Goal: Use online tool/utility: Utilize a website feature to perform a specific function

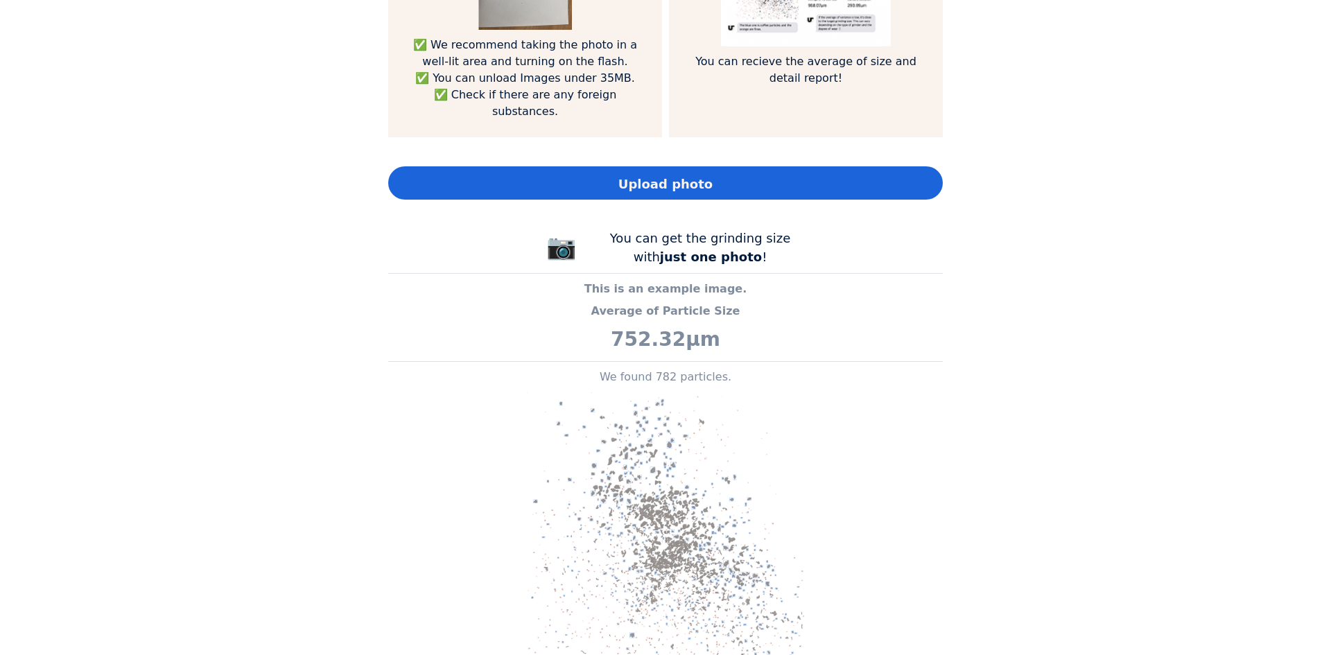
scroll to position [971, 0]
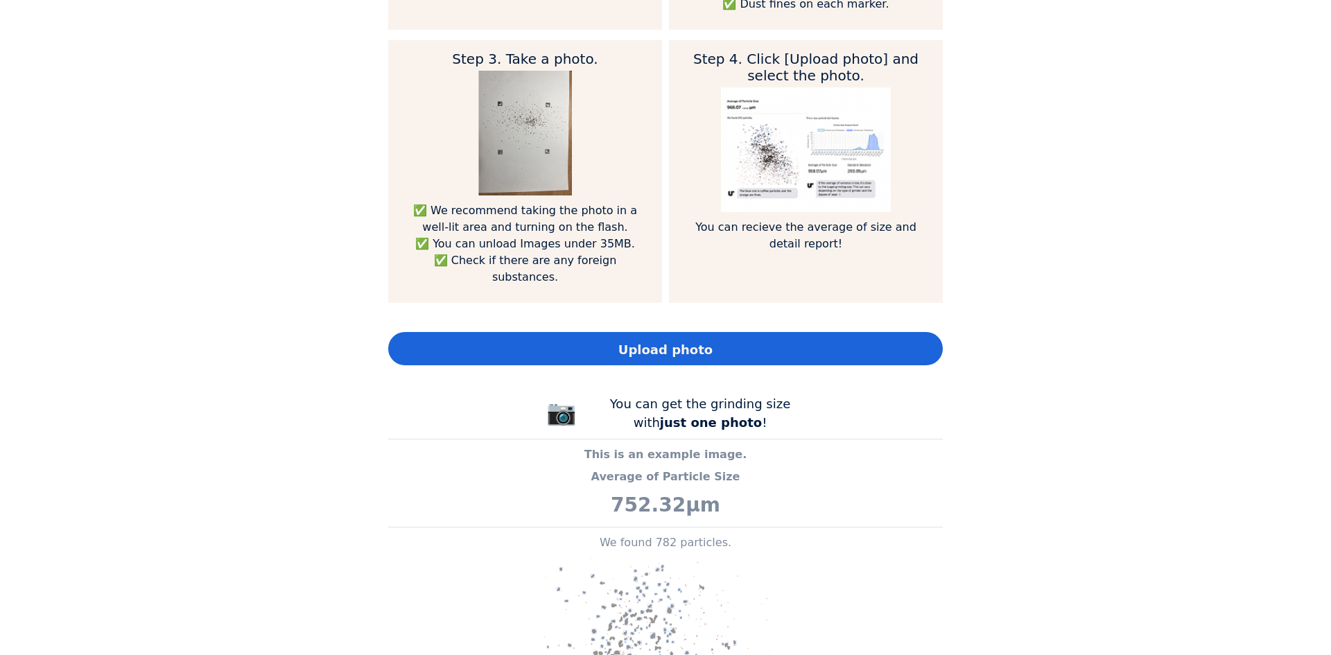
click at [637, 350] on span "Upload photo" at bounding box center [666, 349] width 94 height 19
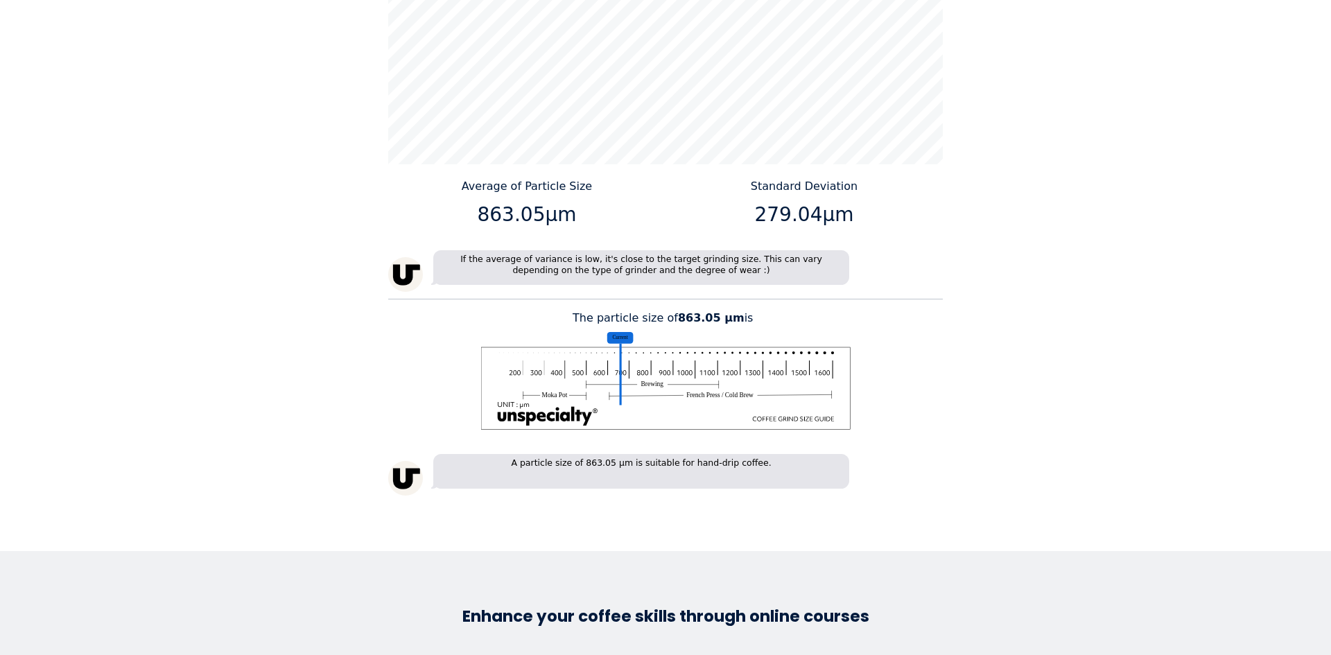
scroll to position [1942, 0]
drag, startPoint x: 571, startPoint y: 318, endPoint x: 772, endPoint y: 315, distance: 200.4
click at [772, 315] on p "The particle size of 863.05 μm is" at bounding box center [665, 317] width 555 height 17
click at [1110, 224] on div "Home Courses About us Tools Sign in" at bounding box center [665, 327] width 1331 height 655
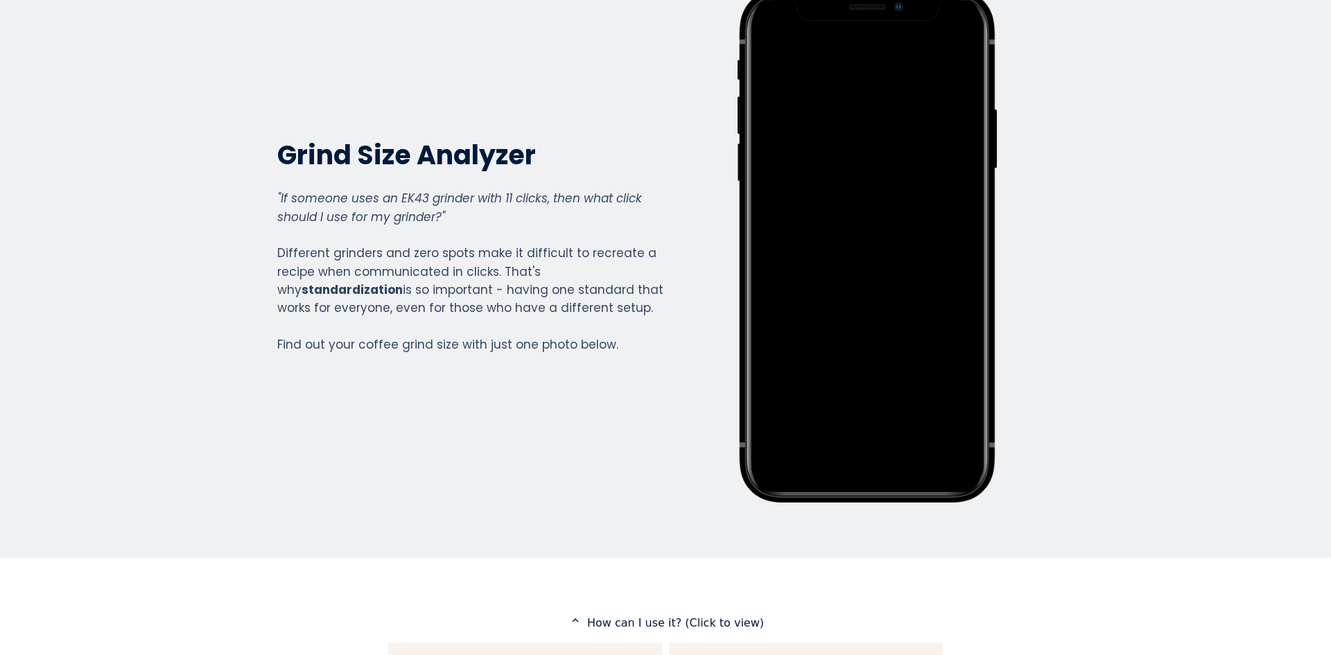
scroll to position [0, 0]
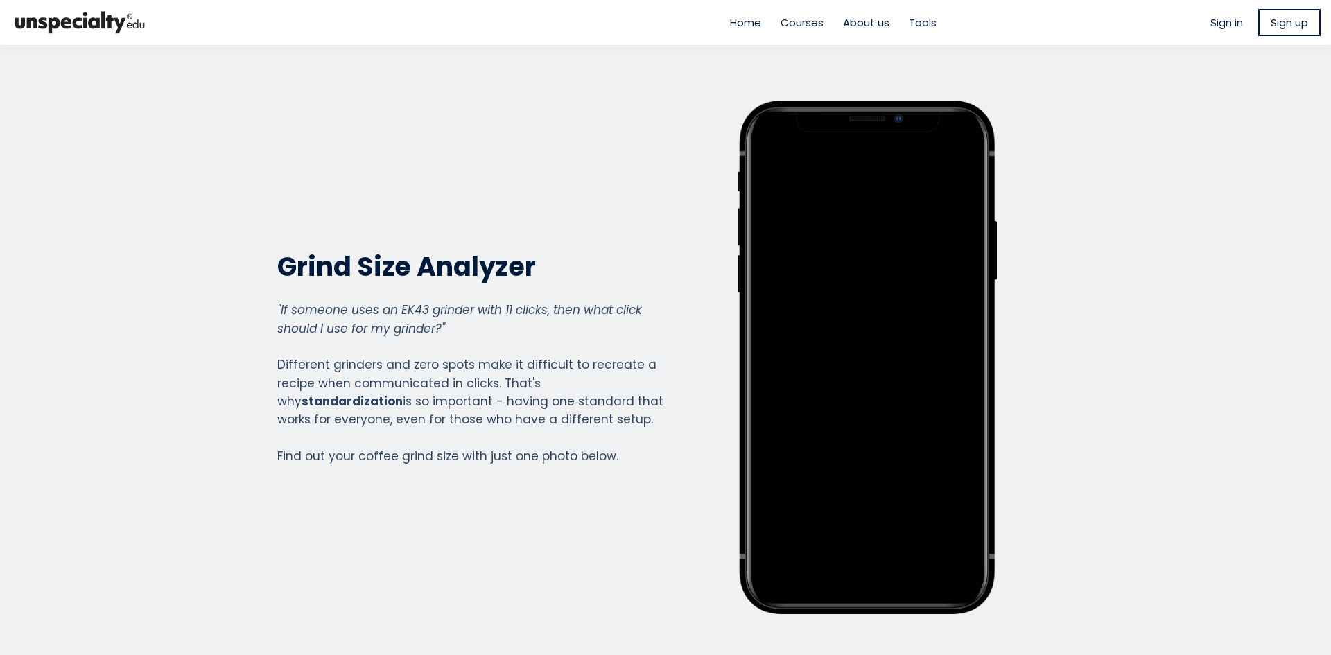
click at [1086, 168] on section "Grind Size Analyzer Grind Size Analyzer "If someone uses an EK43 grinder with 1…" at bounding box center [665, 357] width 1331 height 625
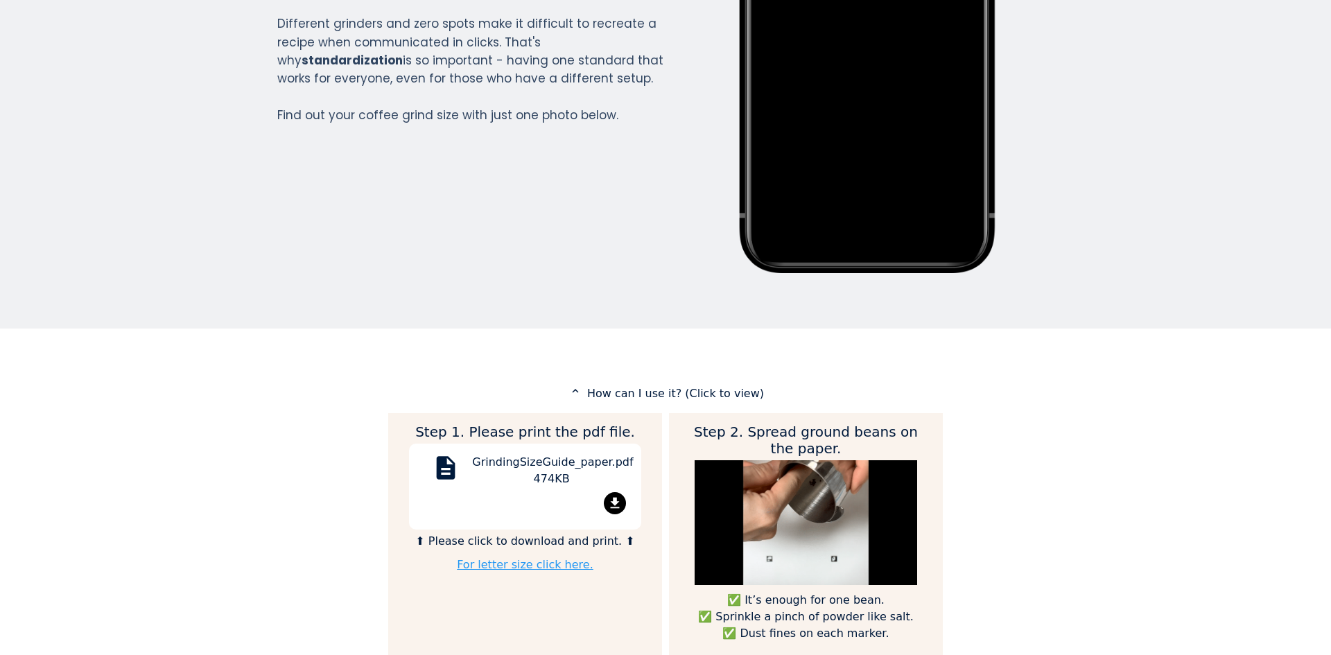
scroll to position [208, 0]
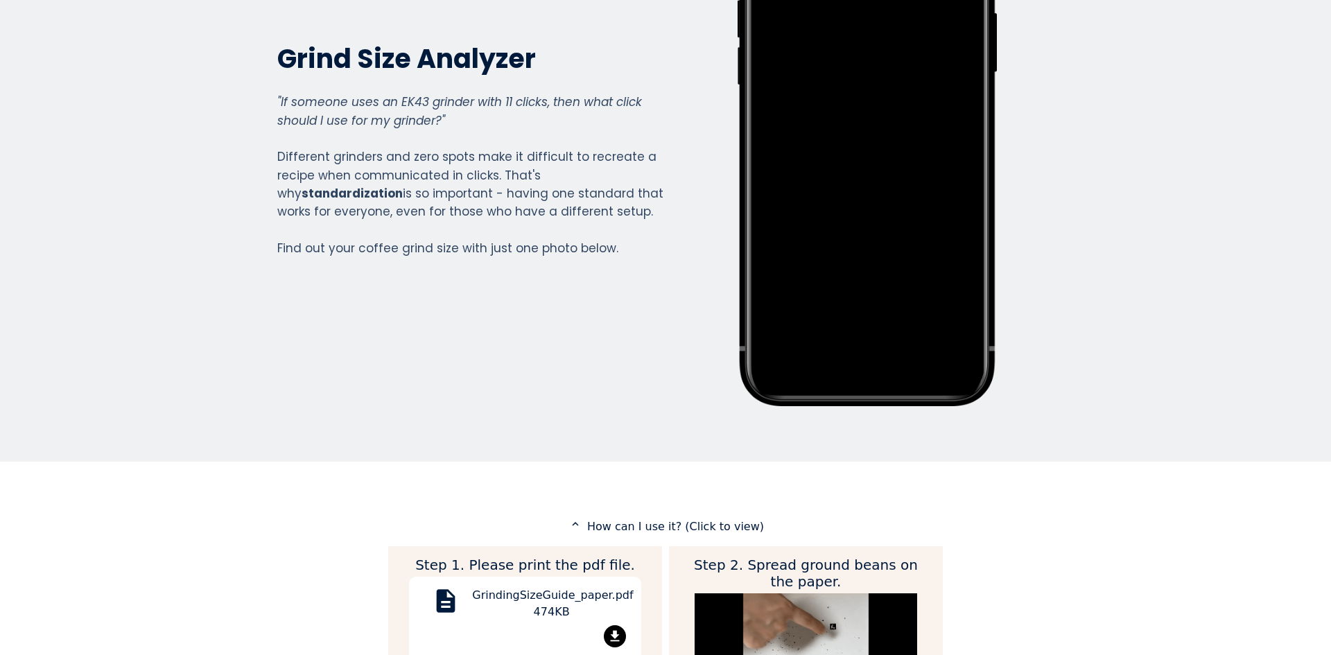
click at [1162, 121] on section "Grind Size Analyzer Grind Size Analyzer "If someone uses an EK43 grinder with 1…" at bounding box center [665, 149] width 1331 height 625
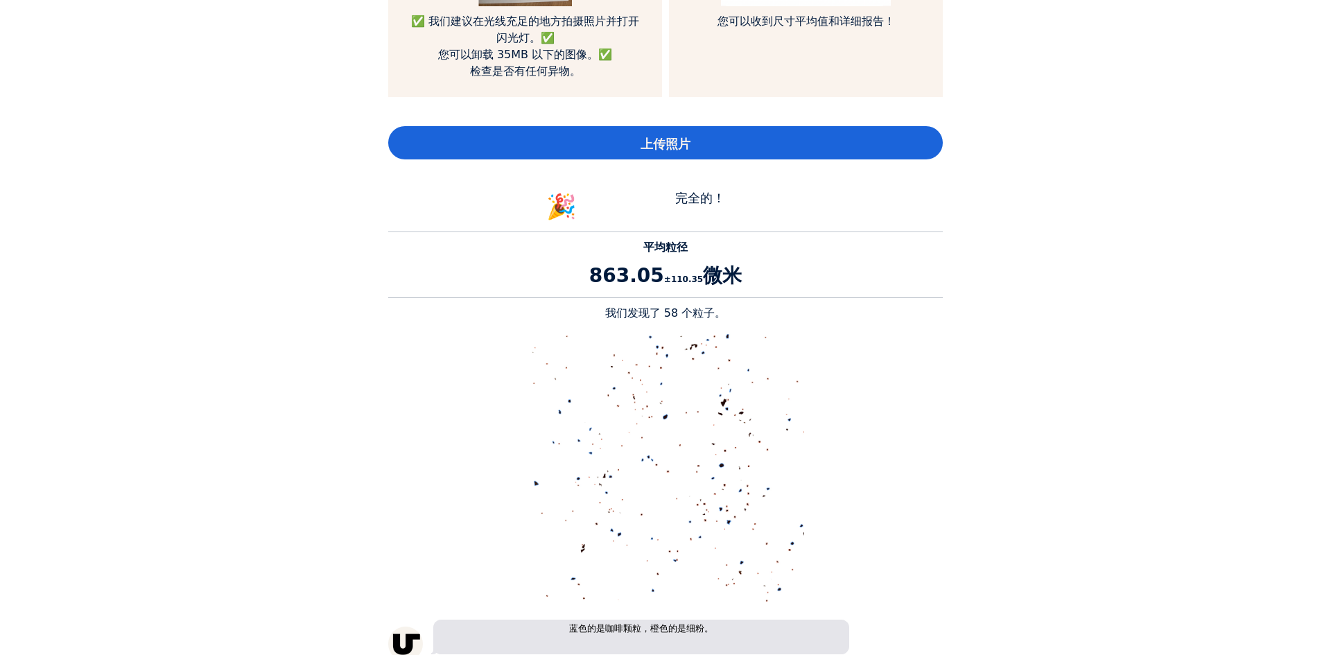
scroll to position [1110, 0]
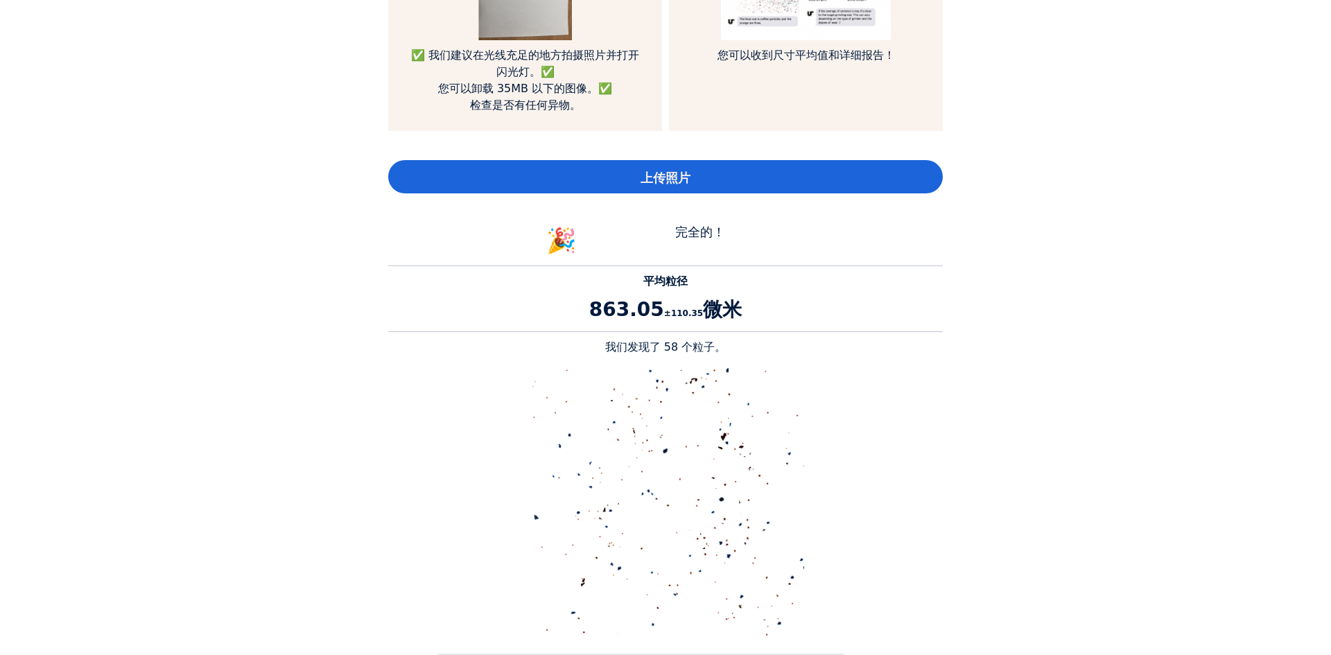
click at [691, 187] on div "上传照片" at bounding box center [665, 176] width 555 height 33
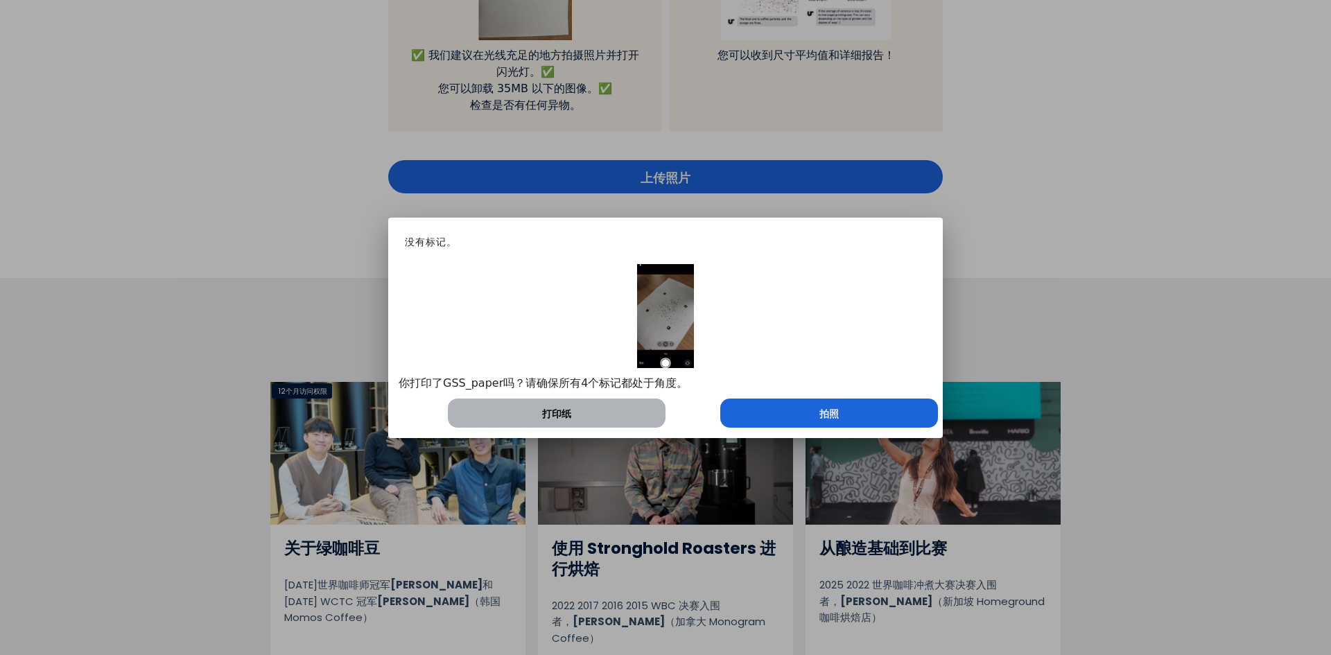
click at [1157, 265] on div at bounding box center [665, 327] width 1331 height 655
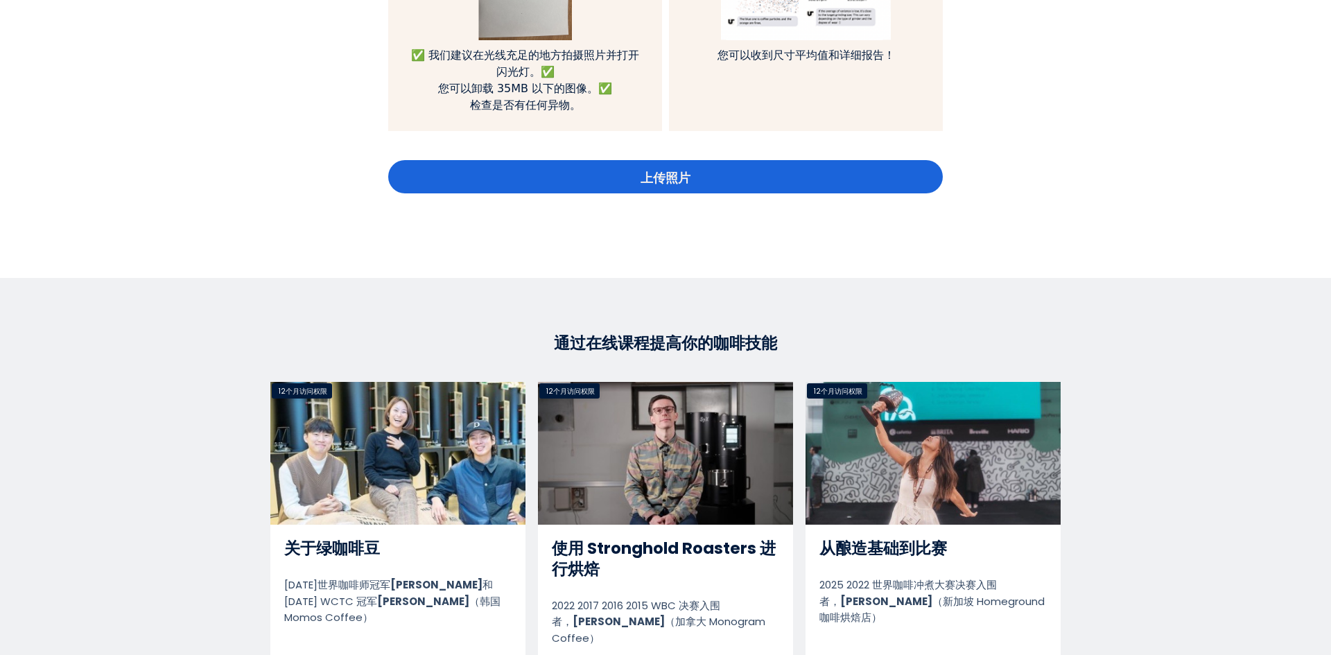
click at [641, 174] on font "上传照片" at bounding box center [666, 178] width 50 height 15
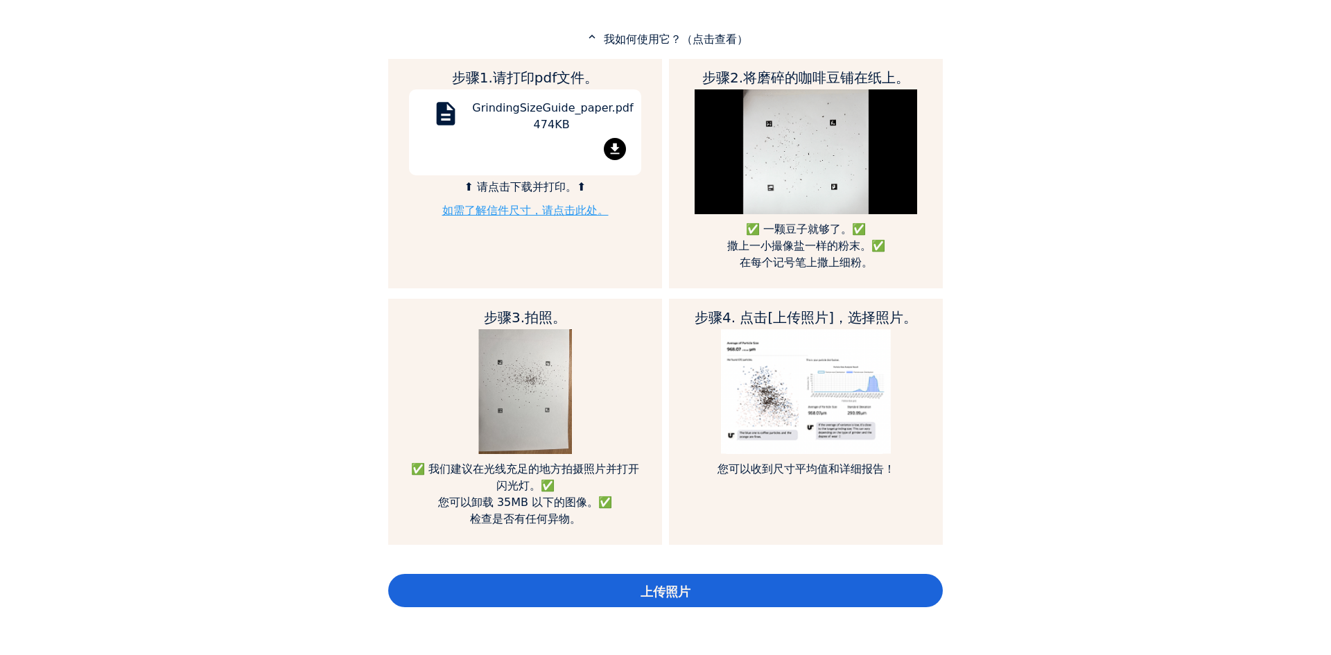
scroll to position [971, 0]
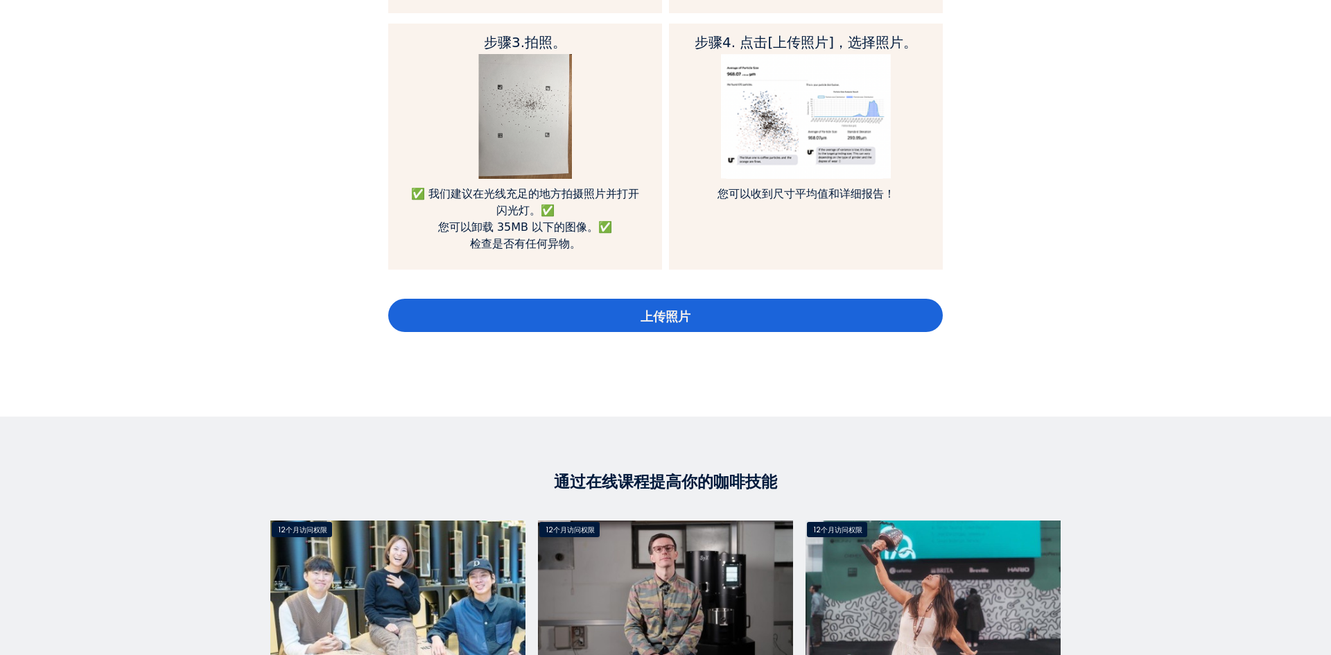
click at [673, 309] on font "上传照片" at bounding box center [666, 316] width 50 height 15
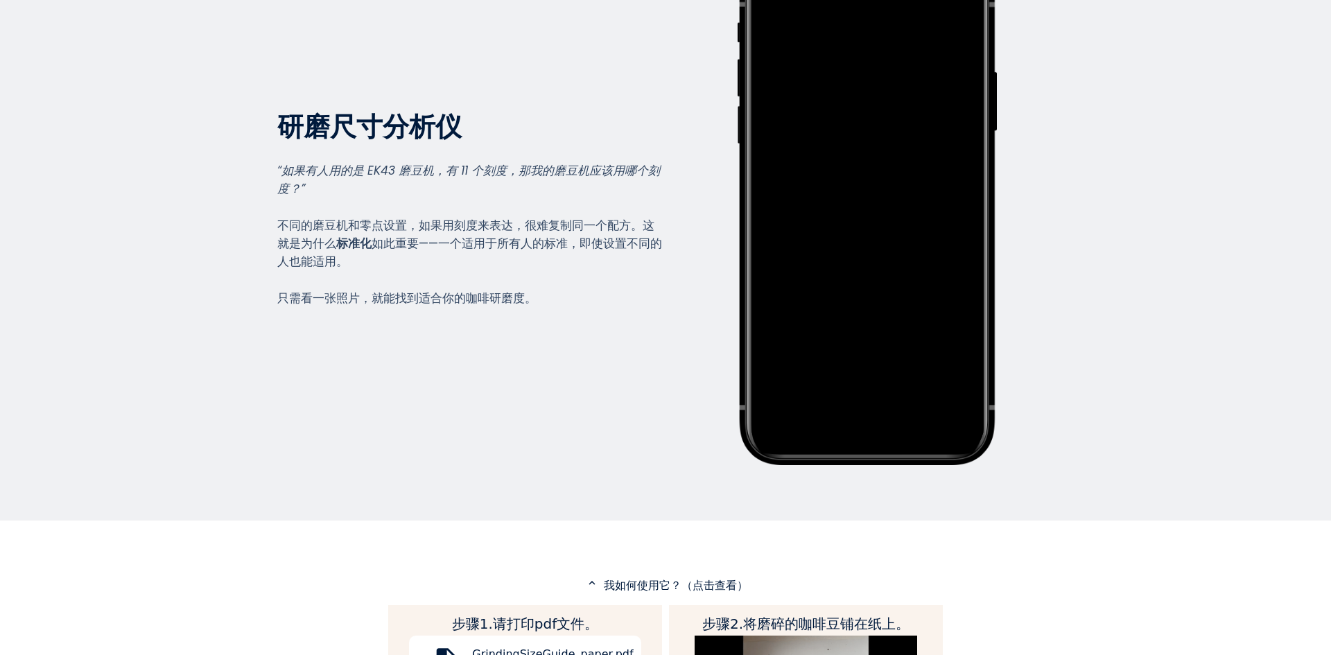
scroll to position [0, 0]
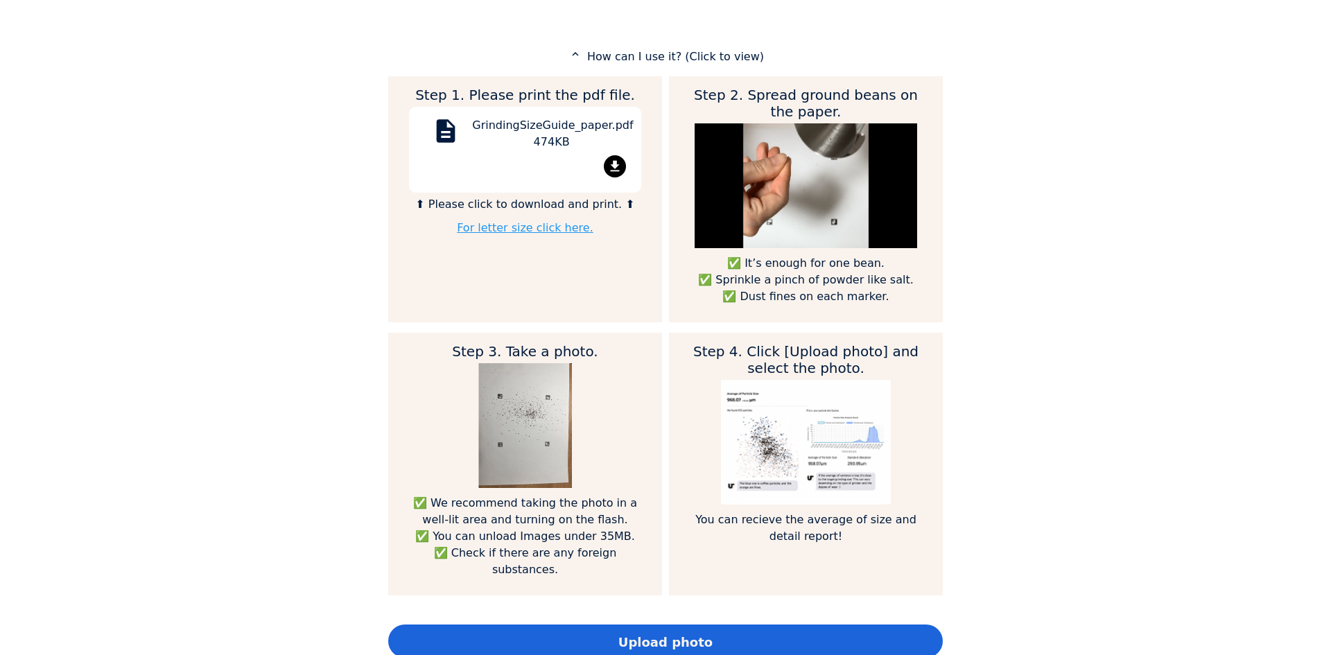
scroll to position [902, 0]
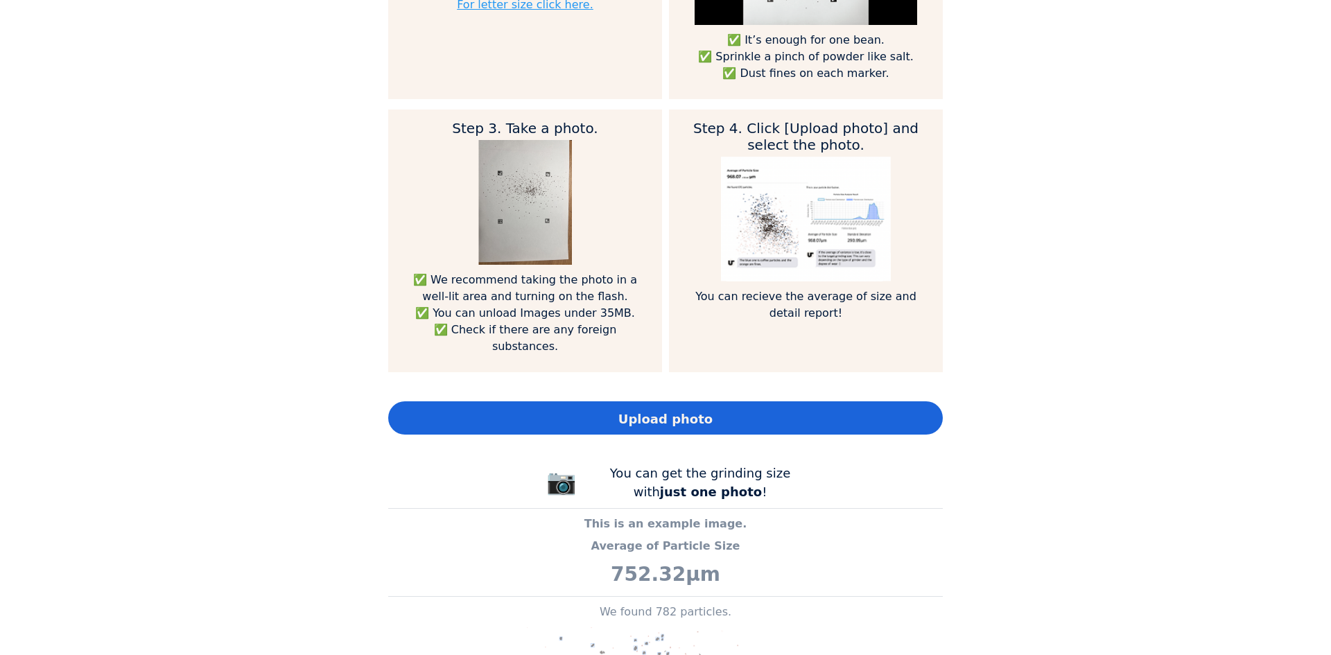
click at [649, 415] on span "Upload photo" at bounding box center [666, 419] width 94 height 19
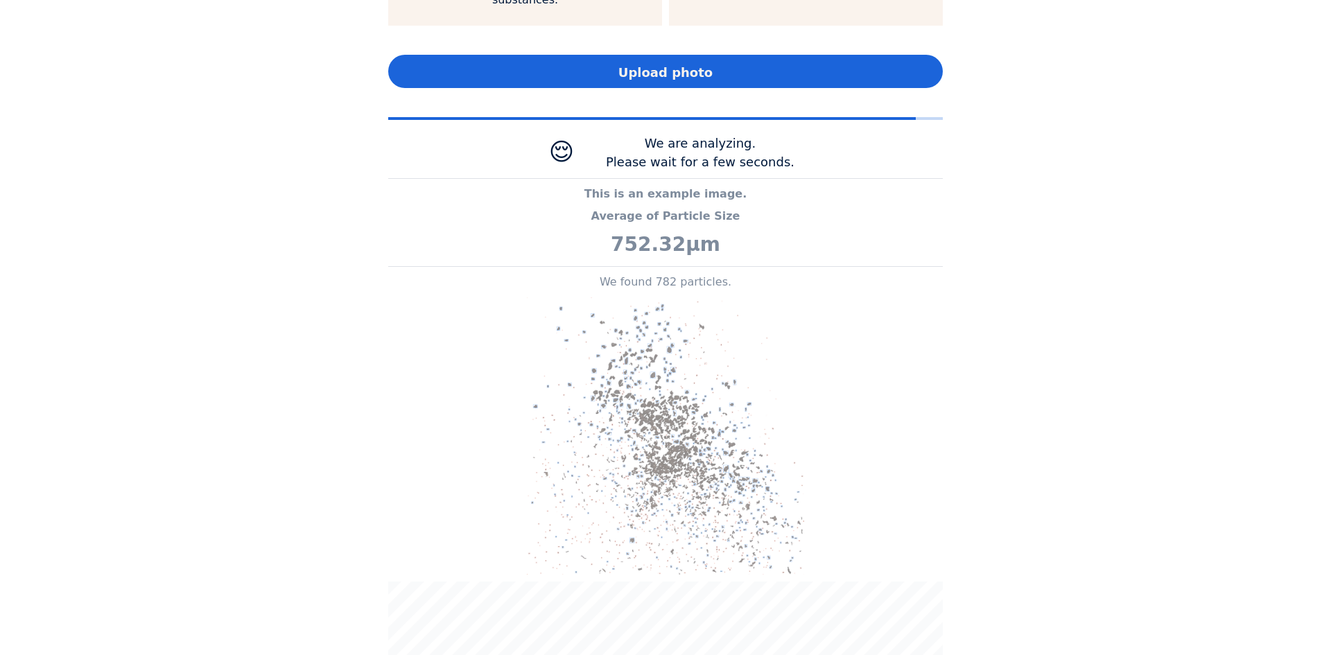
scroll to position [691928, 692924]
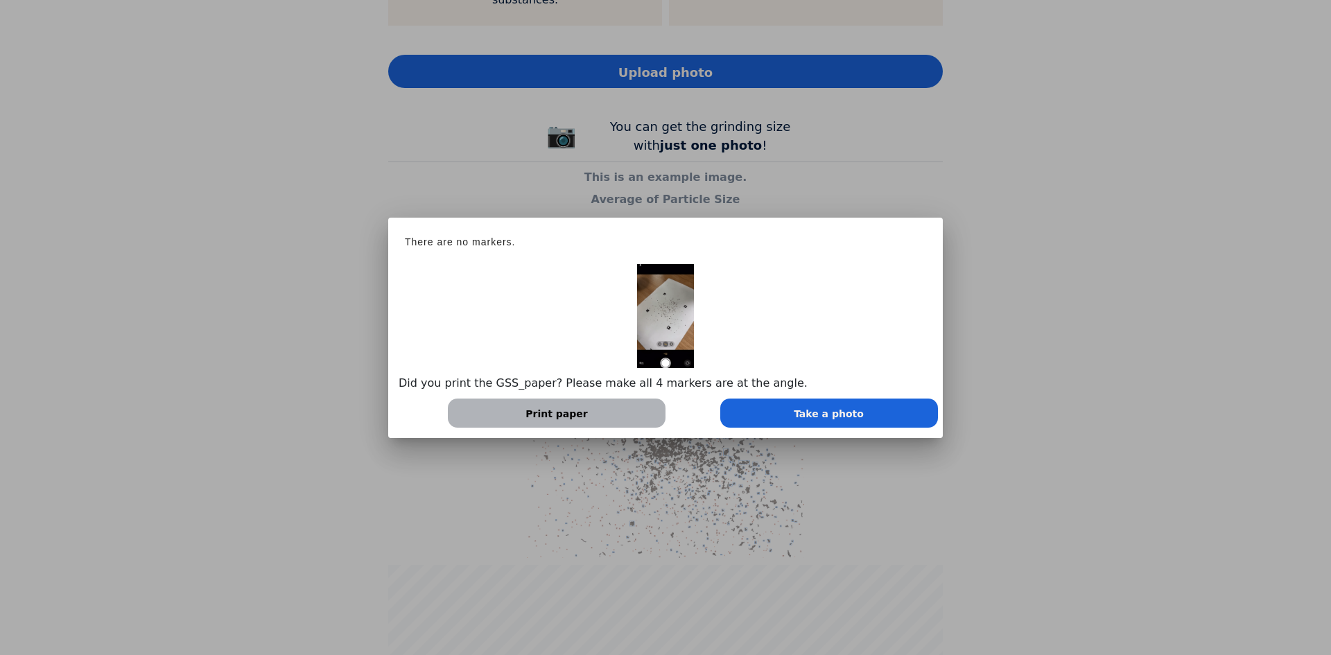
click at [817, 413] on span "Take a photo" at bounding box center [829, 414] width 70 height 15
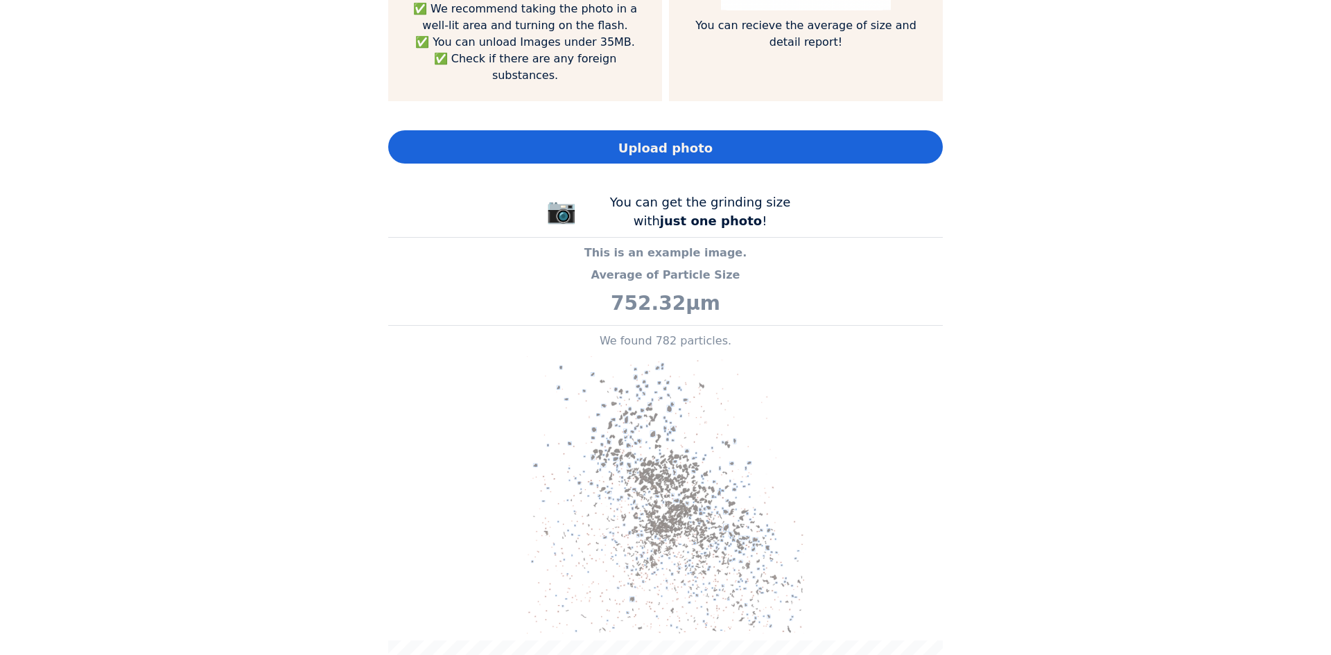
scroll to position [902, 0]
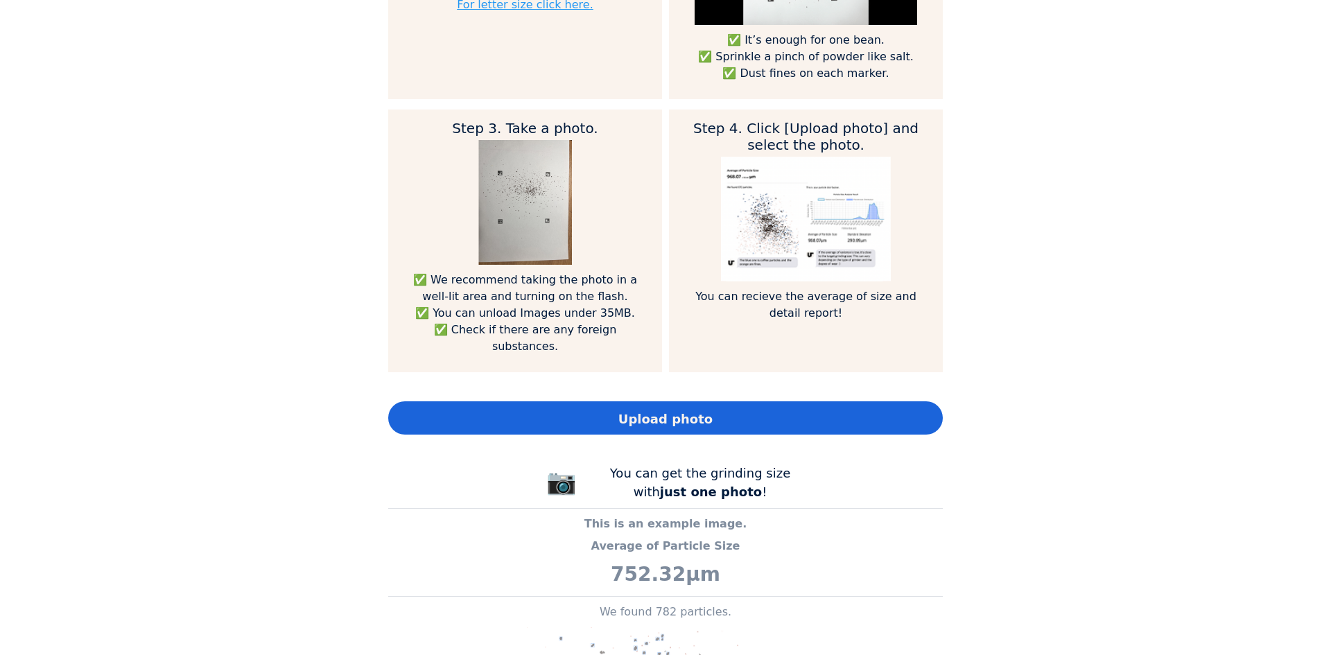
click at [678, 419] on span "Upload photo" at bounding box center [666, 419] width 94 height 19
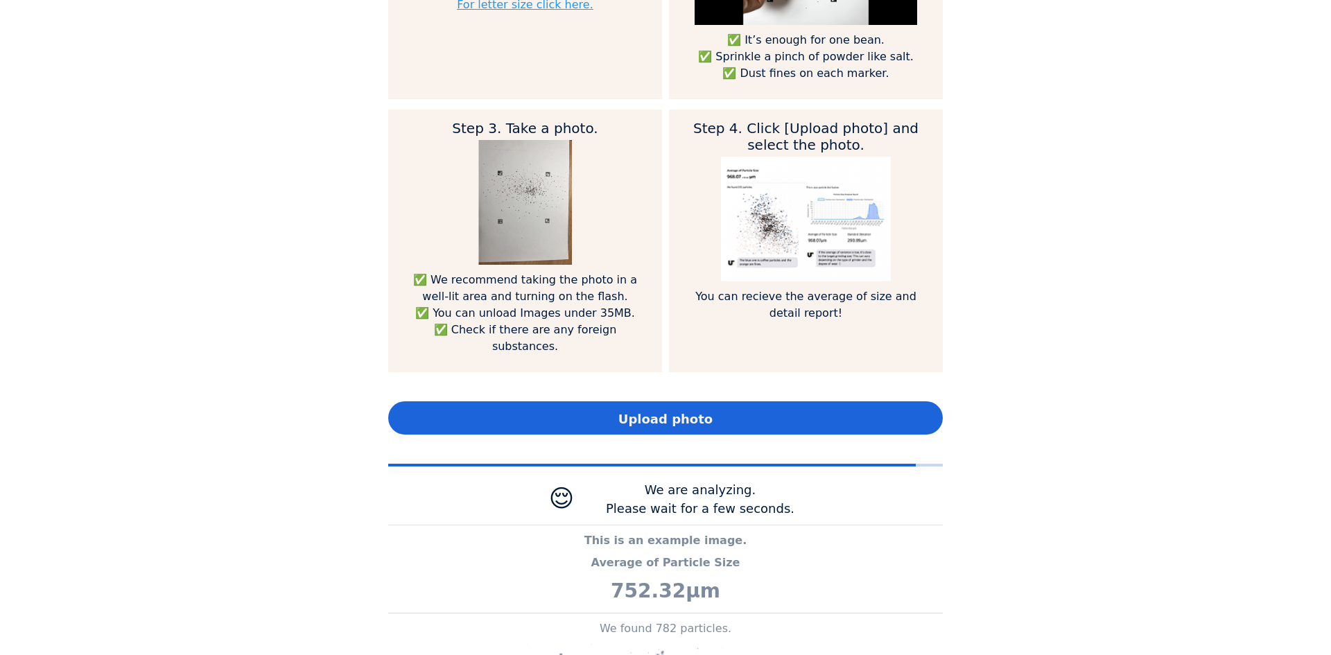
scroll to position [691928, 692924]
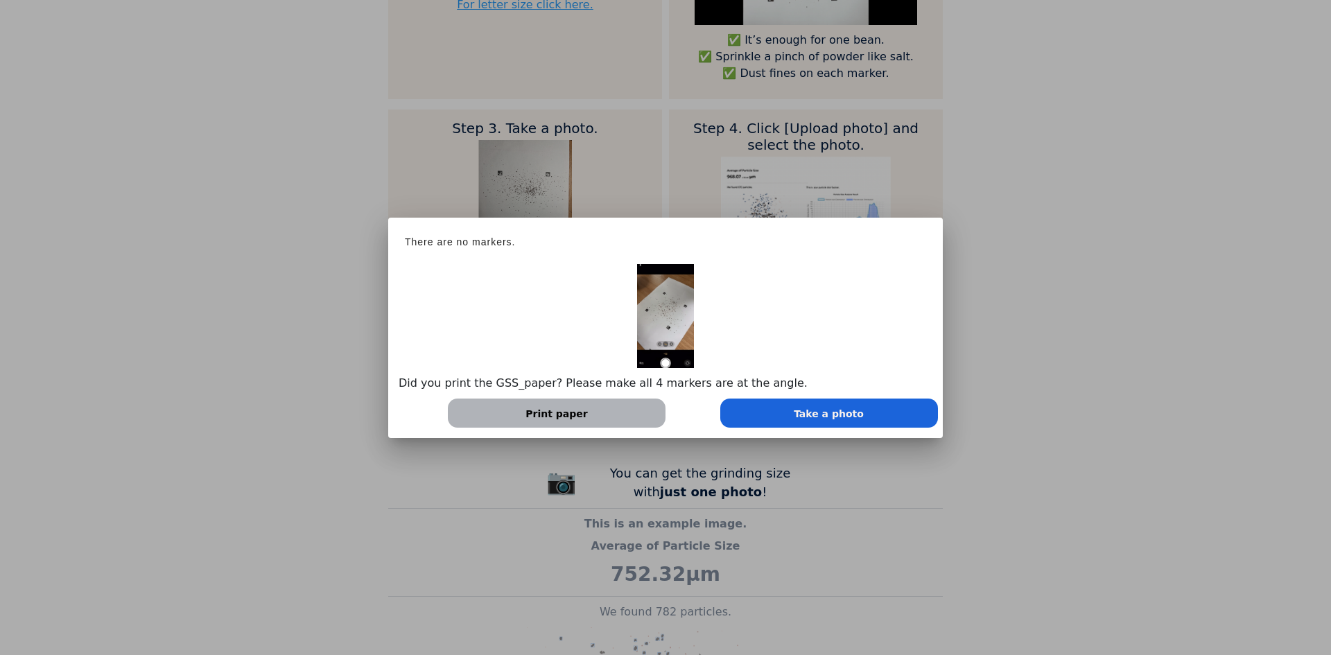
click at [873, 411] on div "Take a photo" at bounding box center [830, 413] width 218 height 29
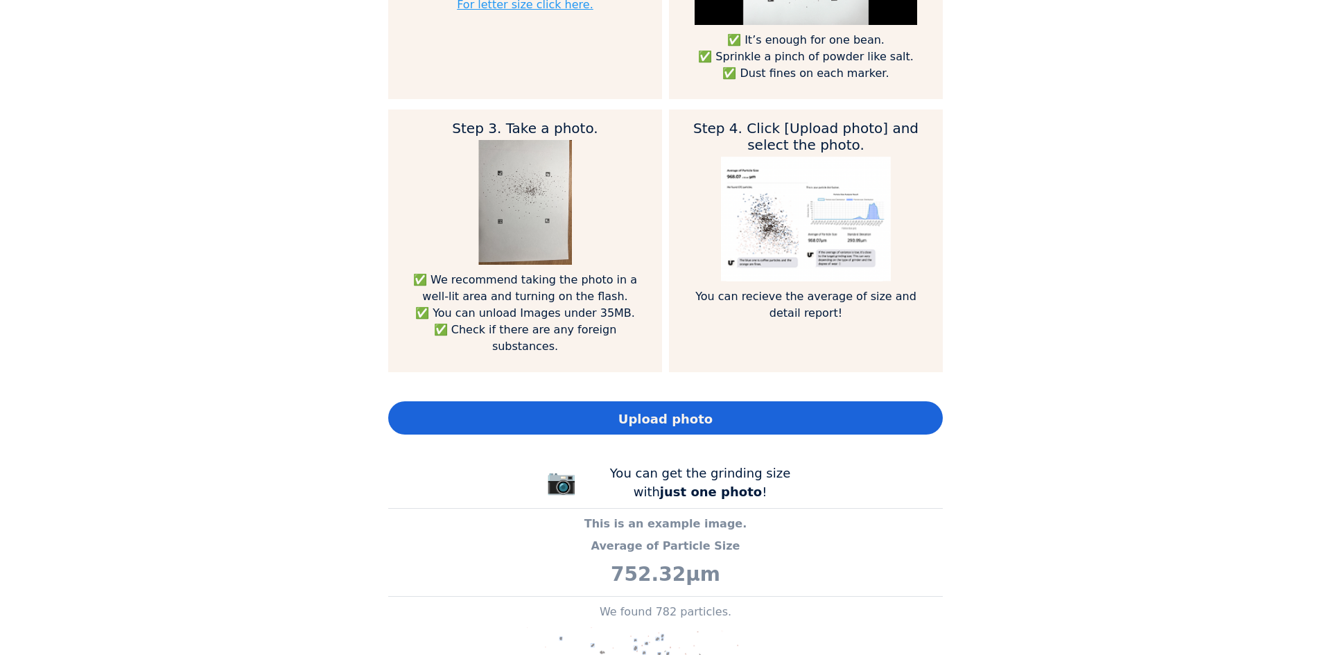
click at [702, 419] on span "Upload photo" at bounding box center [666, 419] width 94 height 19
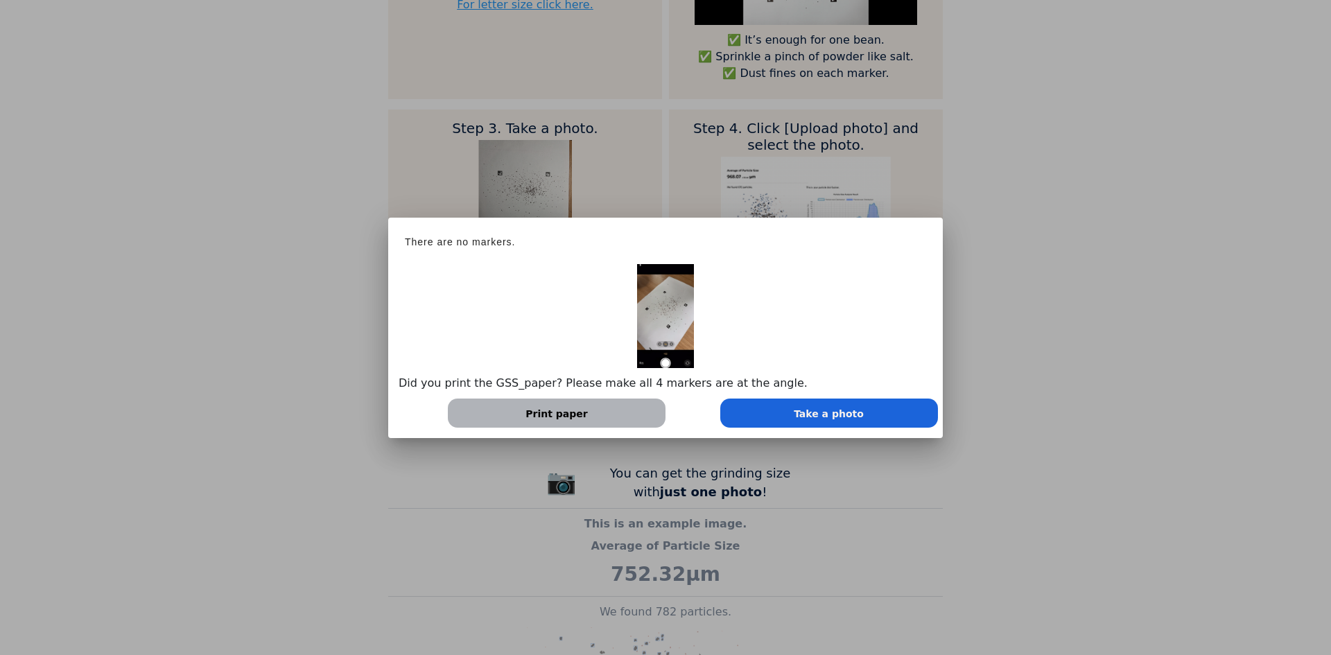
click at [476, 383] on p "Did you print the GSS_paper? Please make all 4 markers are at the angle." at bounding box center [666, 383] width 534 height 17
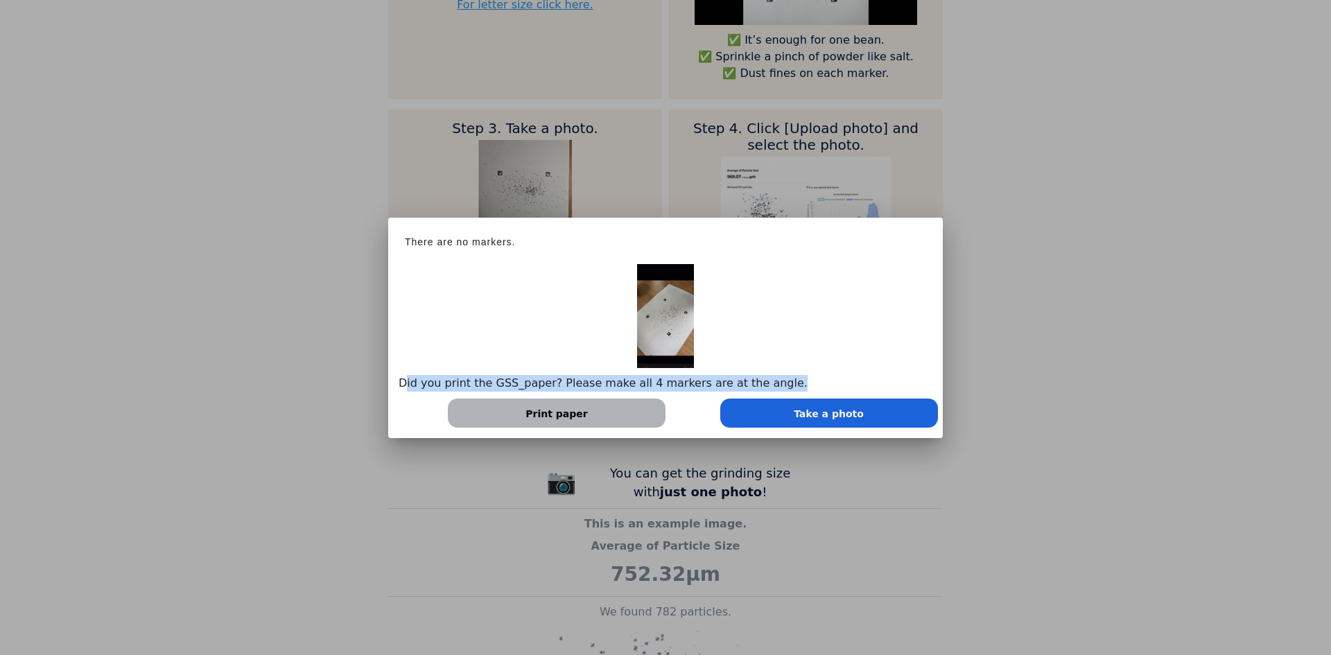
click at [476, 383] on p "Did you print the GSS_paper? Please make all 4 markers are at the angle." at bounding box center [666, 383] width 534 height 17
click at [534, 382] on p "Did you print the GSS_paper? Please make all 4 markers are at the angle." at bounding box center [666, 383] width 534 height 17
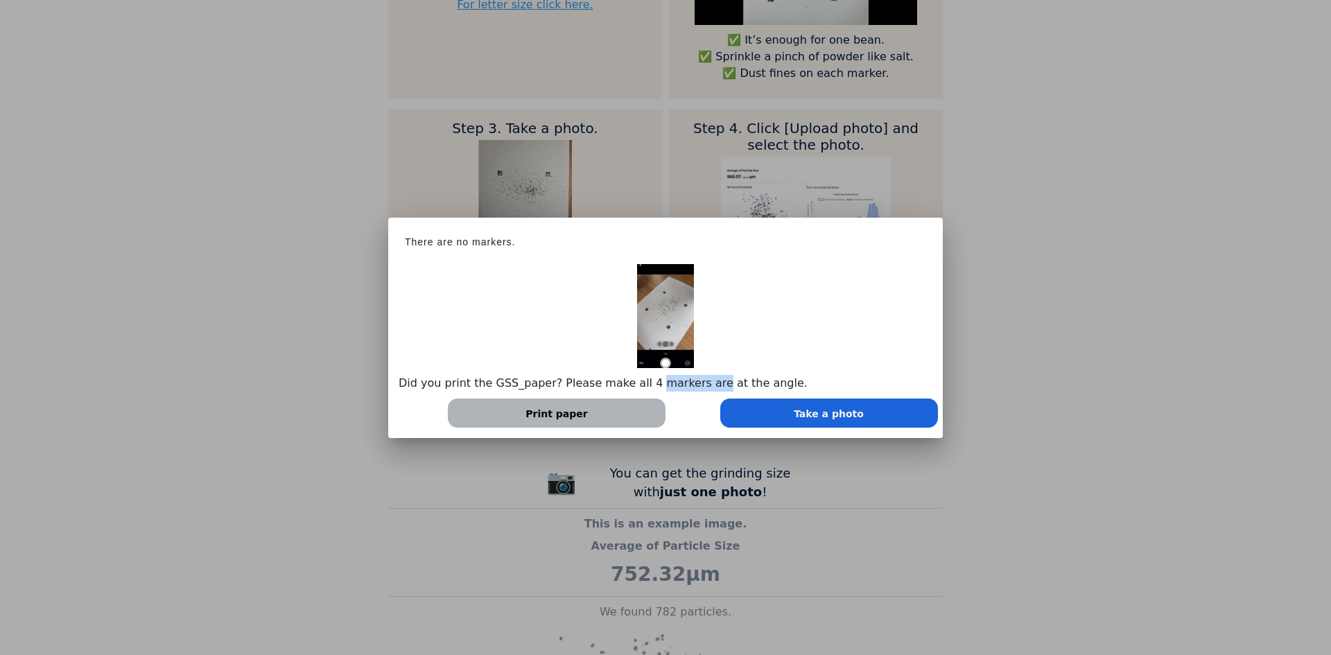
drag, startPoint x: 647, startPoint y: 384, endPoint x: 717, endPoint y: 386, distance: 70.1
click at [710, 386] on p "Did you print the GSS_paper? Please make all 4 markers are at the angle." at bounding box center [666, 383] width 534 height 17
click at [771, 385] on p "Did you print the GSS_paper? Please make all 4 markers are at the angle." at bounding box center [666, 383] width 534 height 17
click at [1043, 330] on div at bounding box center [665, 327] width 1331 height 655
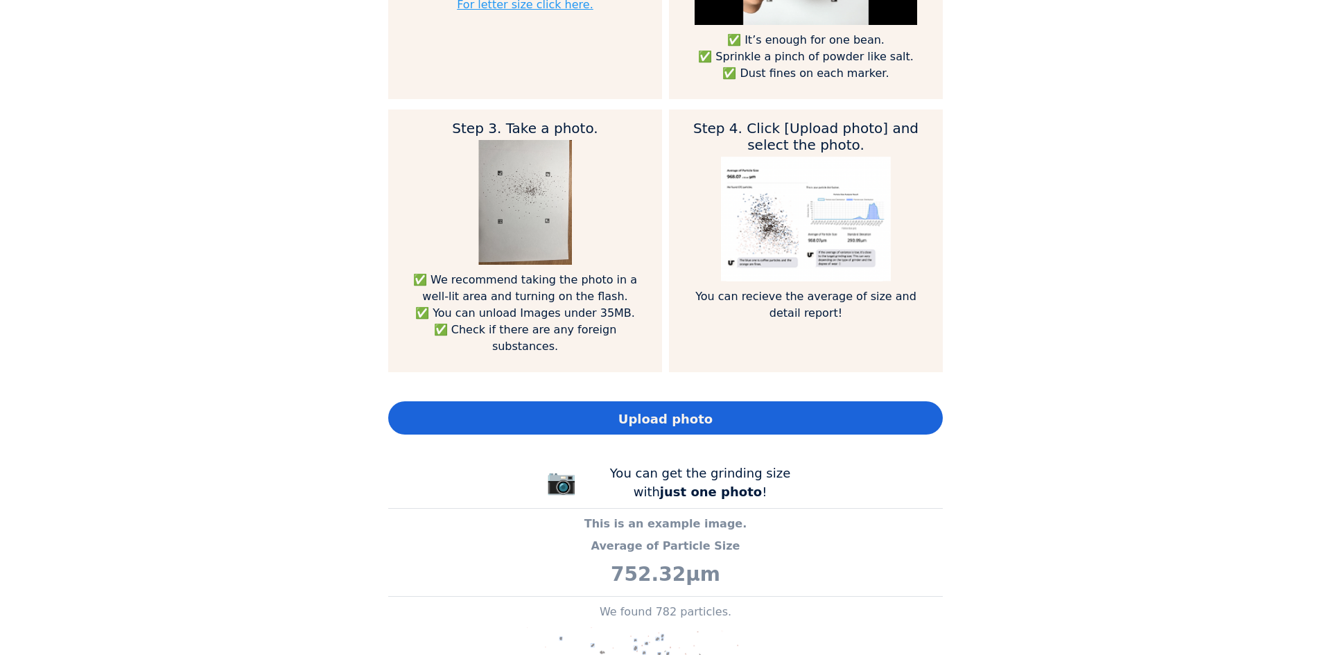
click at [646, 418] on span "Upload photo" at bounding box center [666, 419] width 94 height 19
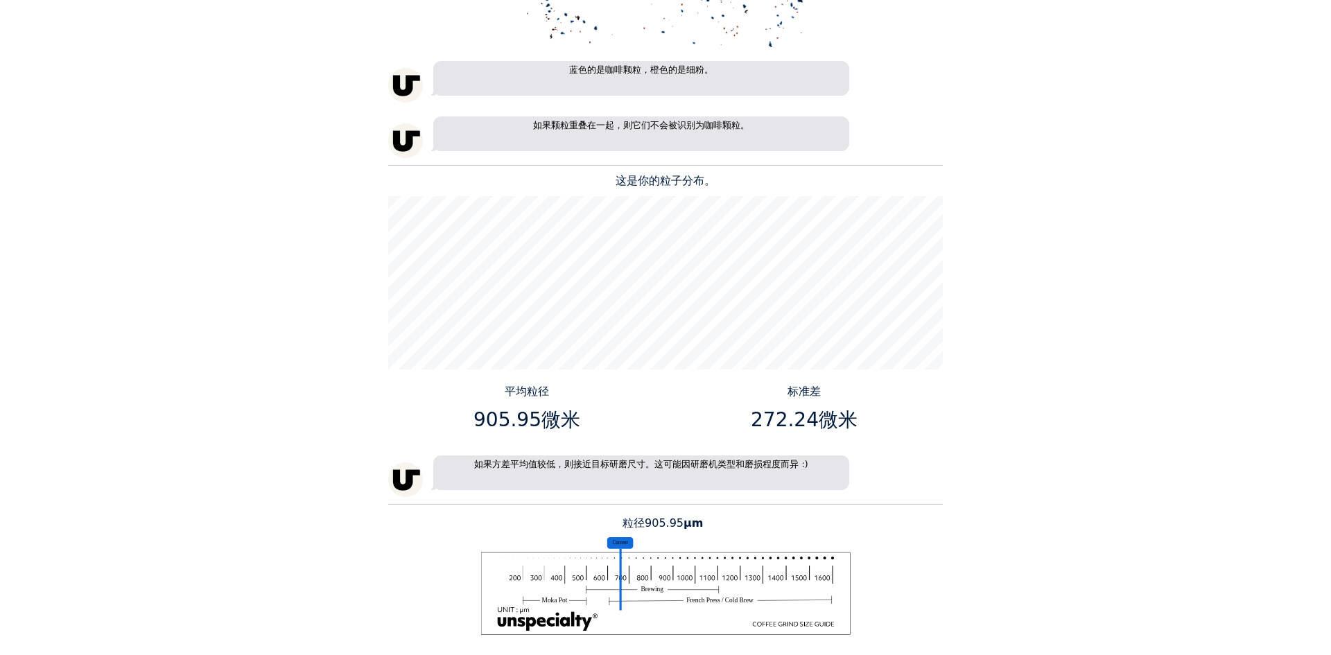
scroll to position [1674, 0]
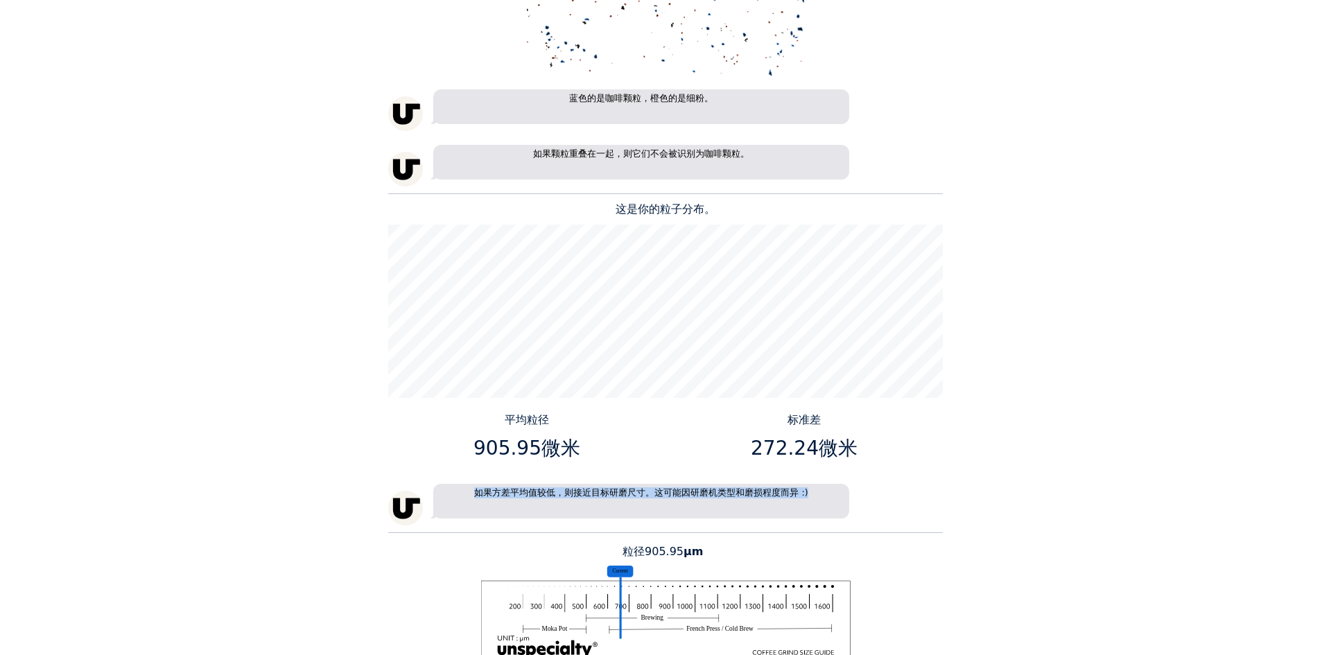
drag, startPoint x: 477, startPoint y: 494, endPoint x: 813, endPoint y: 495, distance: 335.6
click at [811, 495] on p "如果方差平均值较低，则接近目标研磨尺寸。这可能因研磨机类型和磨损程度而异 :)" at bounding box center [641, 501] width 416 height 35
click at [1067, 425] on div "家 课程 关于我们 工具 登入" at bounding box center [665, 327] width 1331 height 655
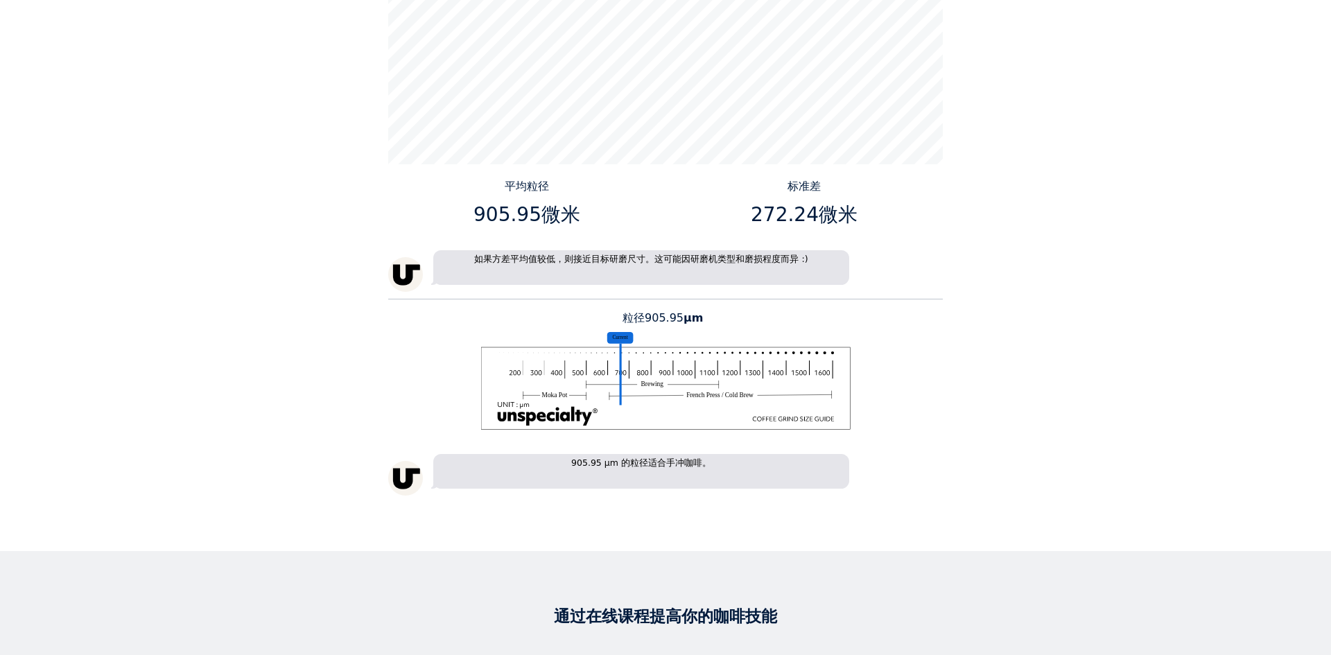
scroll to position [1951, 0]
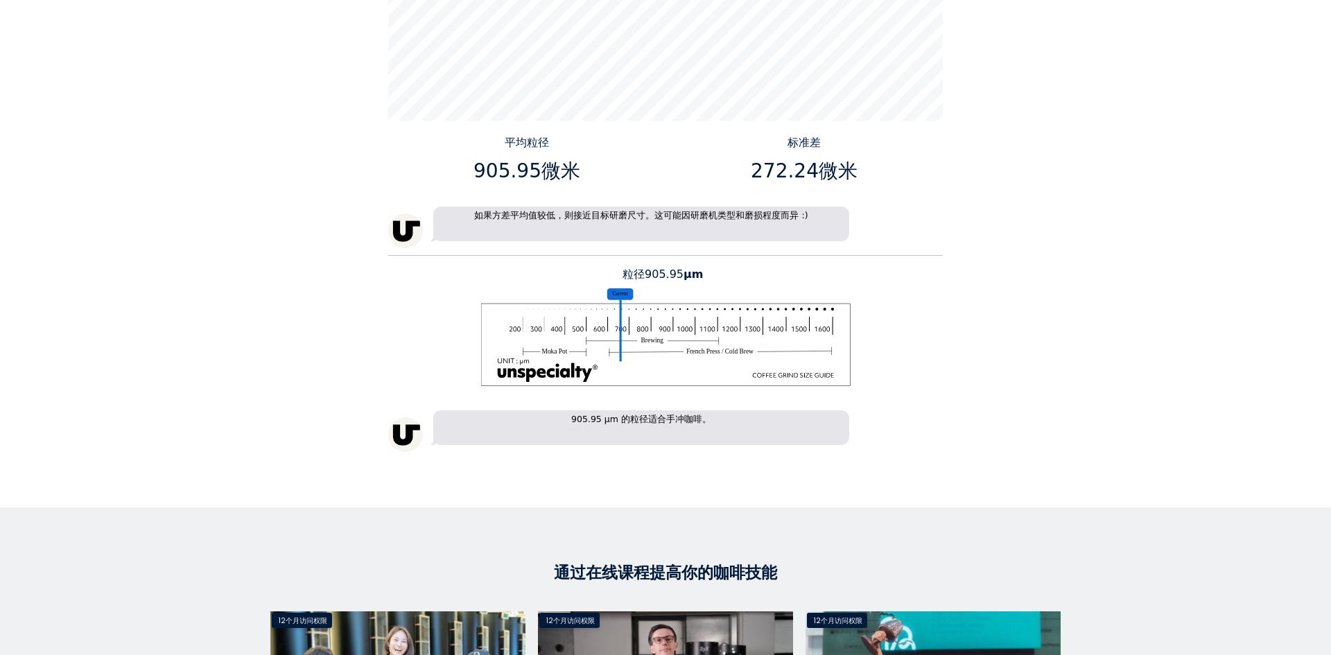
click at [628, 418] on font "905.95 µm 的粒径适合手冲咖啡。" at bounding box center [641, 419] width 140 height 10
click at [584, 419] on font "905.95 µm 的粒径适合手冲咖啡。" at bounding box center [641, 419] width 140 height 10
click at [1055, 372] on div "家 课程 关于我们 工具 登入" at bounding box center [665, 327] width 1331 height 655
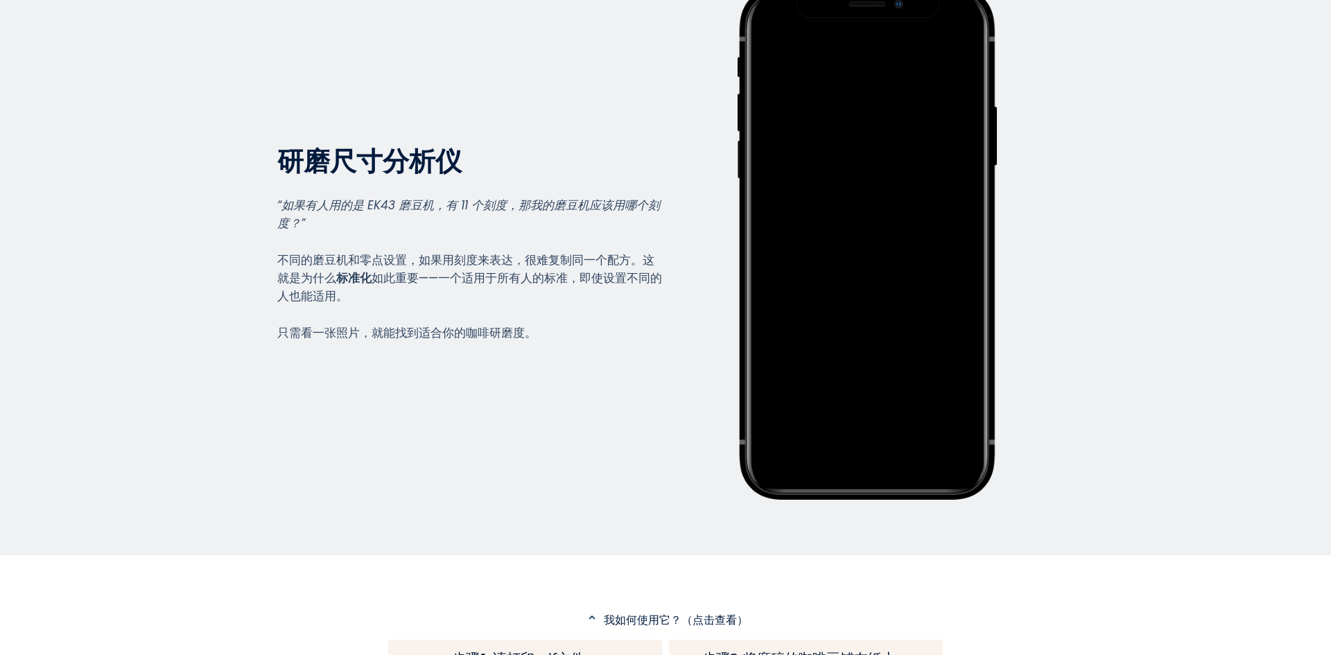
scroll to position [0, 0]
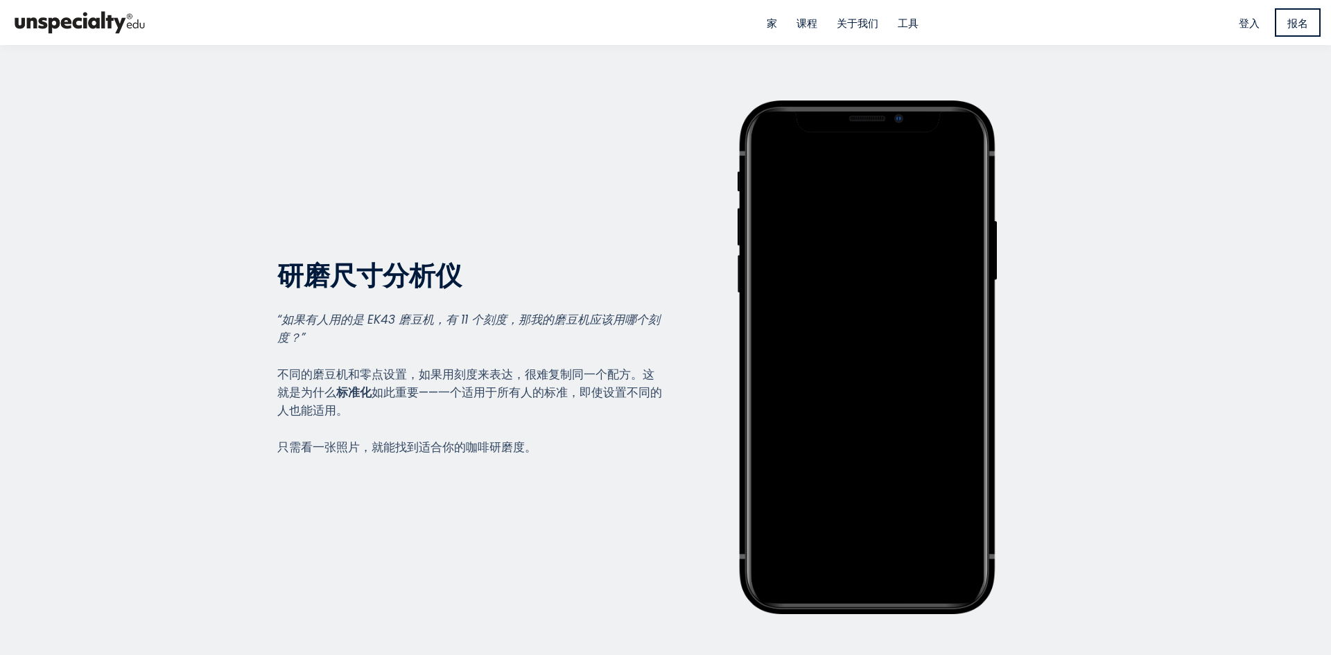
click at [769, 23] on font "家" at bounding box center [772, 23] width 10 height 15
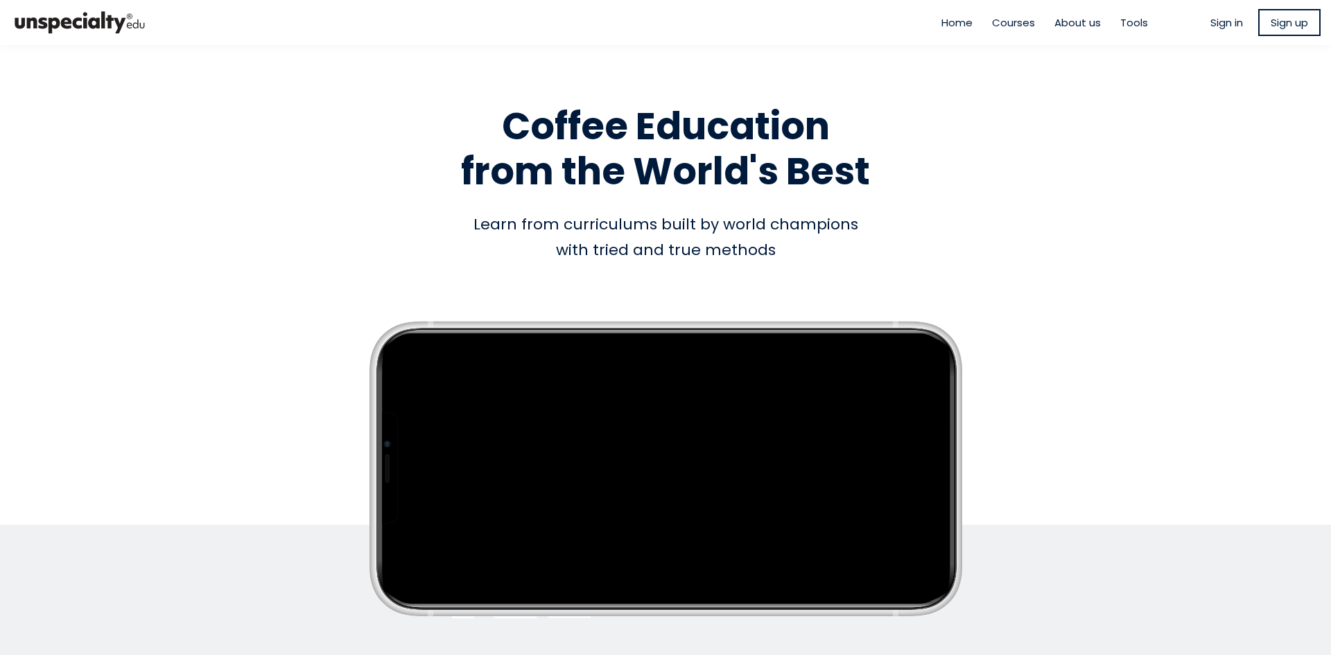
click at [1005, 21] on span "Courses" at bounding box center [1013, 23] width 43 height 16
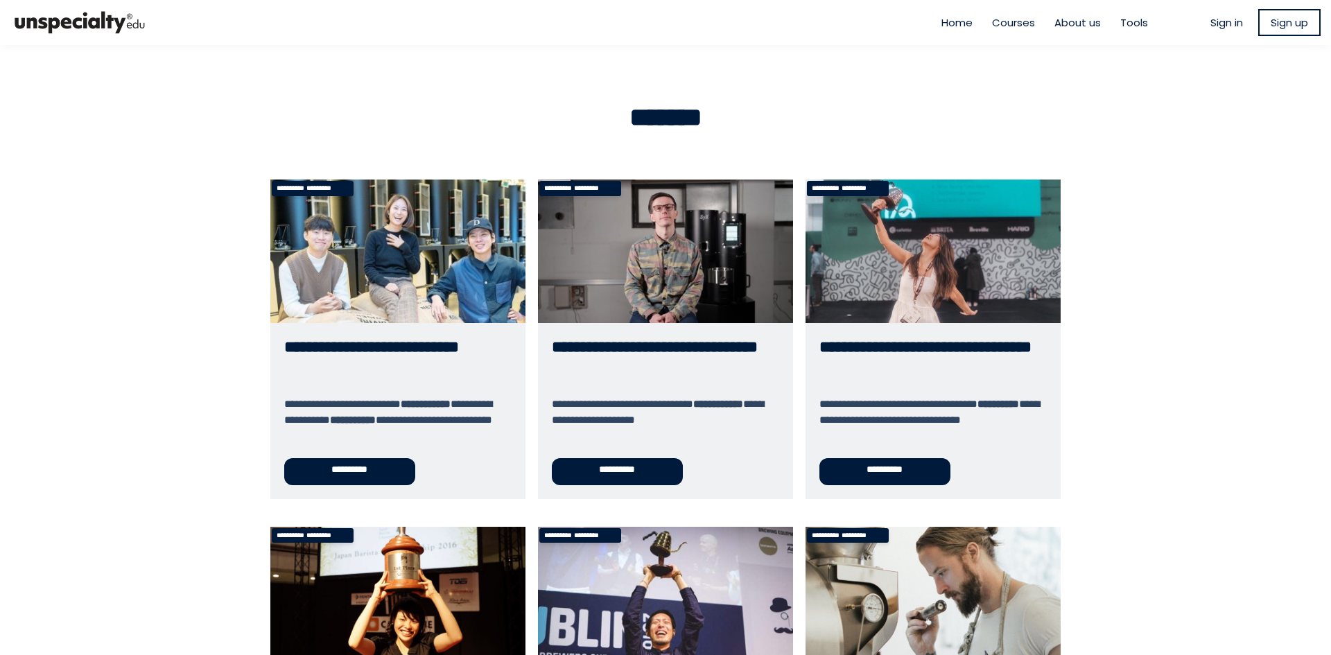
click at [1114, 325] on section "**********" at bounding box center [665, 666] width 1331 height 1243
click at [1129, 15] on span "Tools" at bounding box center [1135, 23] width 28 height 16
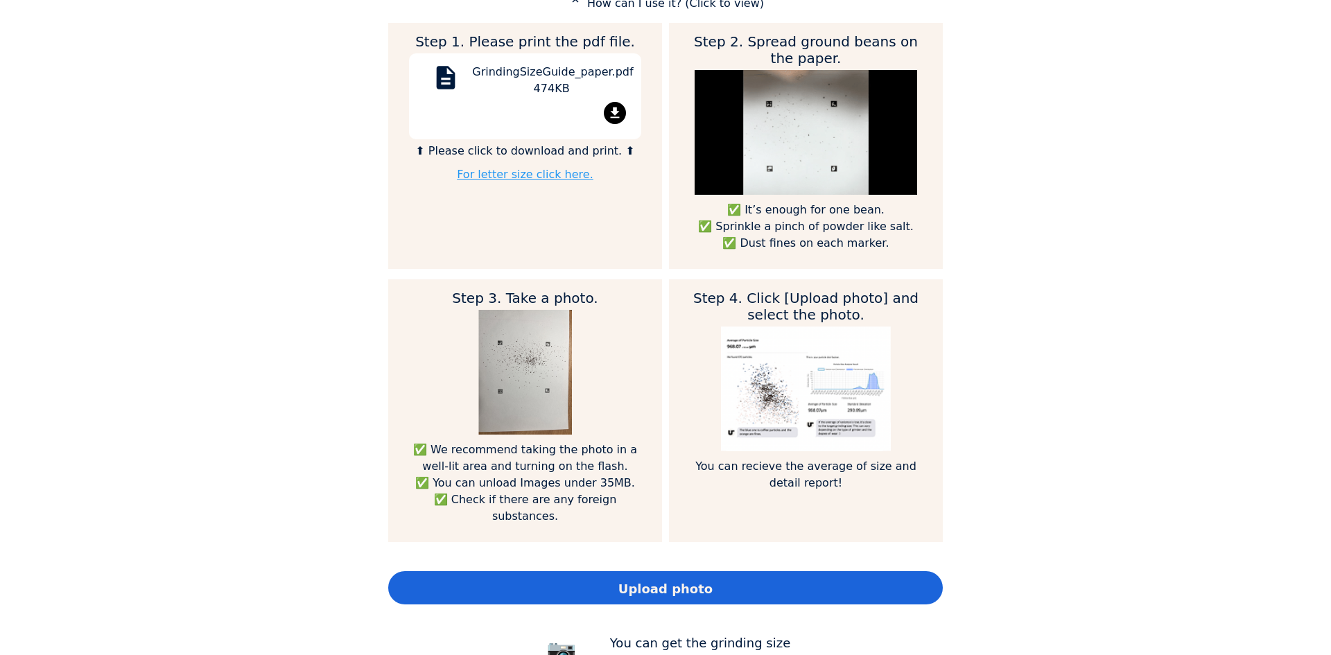
scroll to position [763, 0]
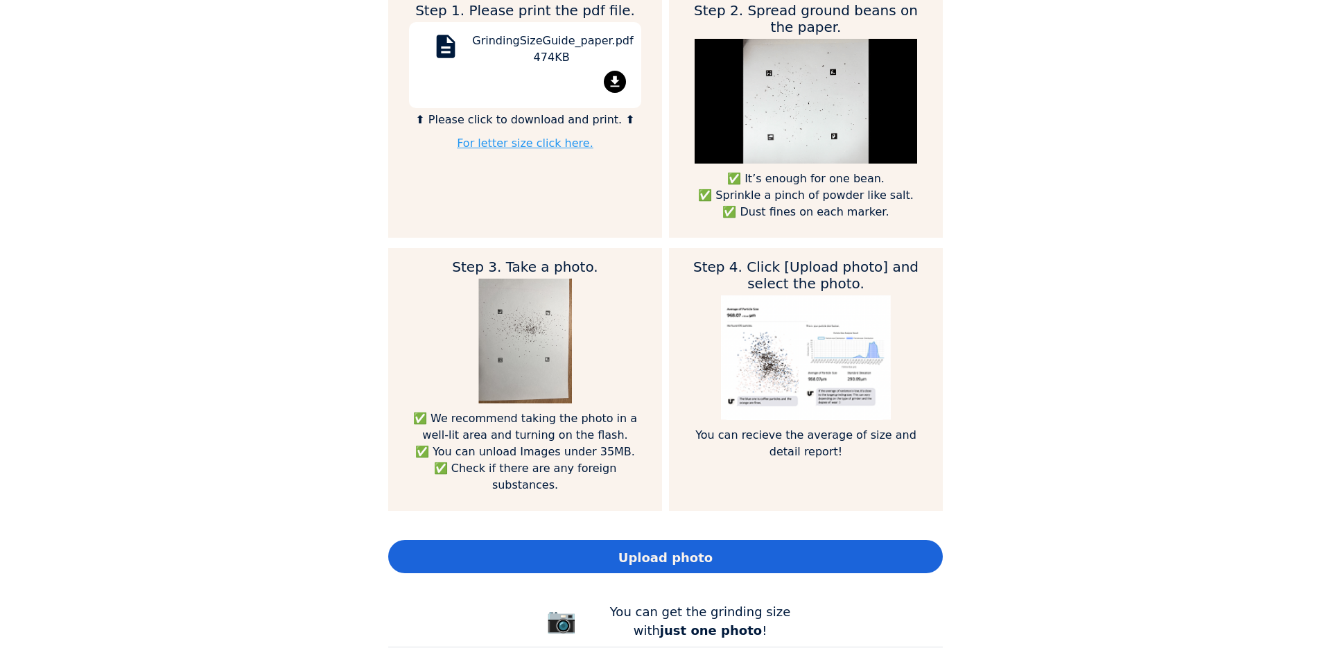
click at [678, 558] on span "Upload photo" at bounding box center [666, 558] width 94 height 19
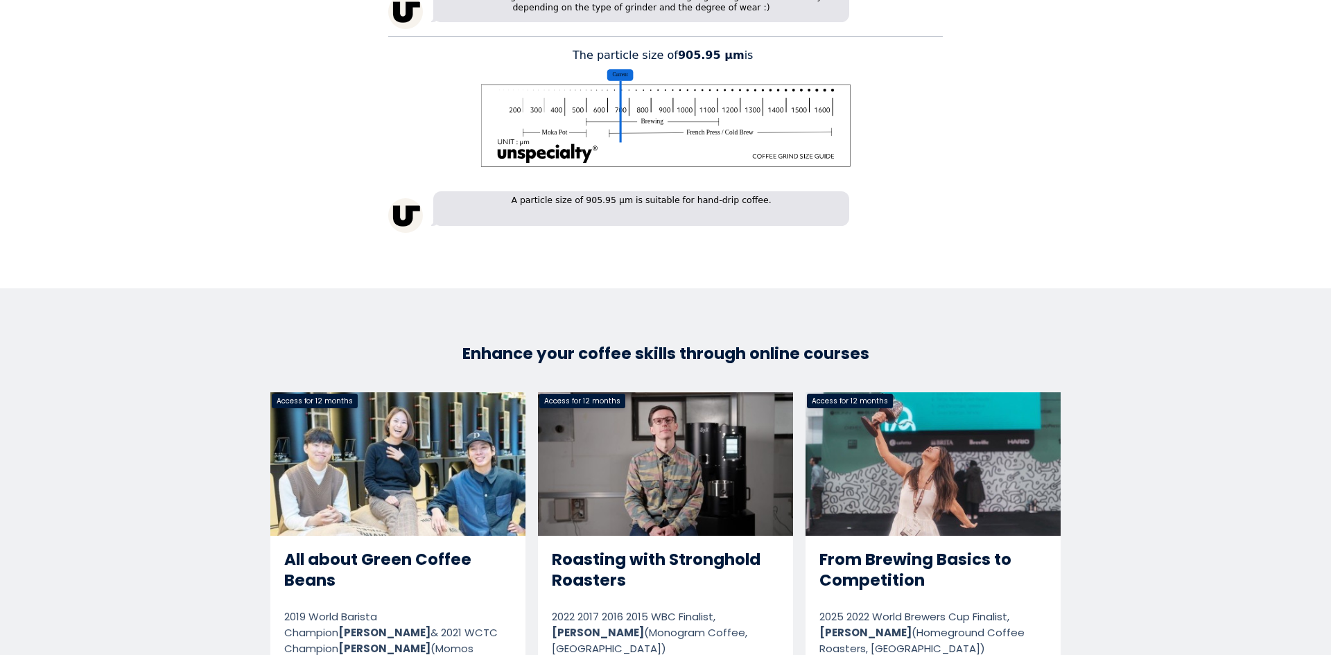
scroll to position [2206, 0]
